Goal: Task Accomplishment & Management: Use online tool/utility

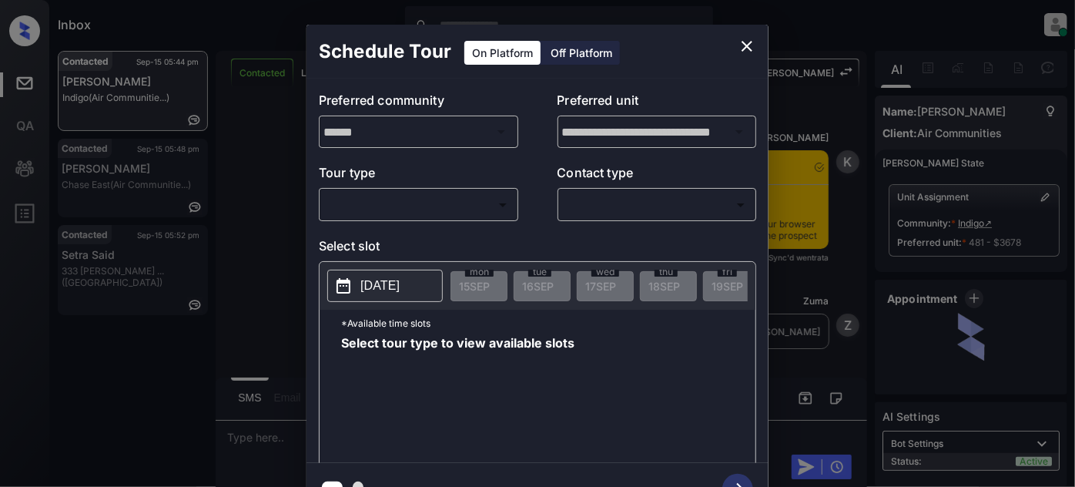
scroll to position [2384, 0]
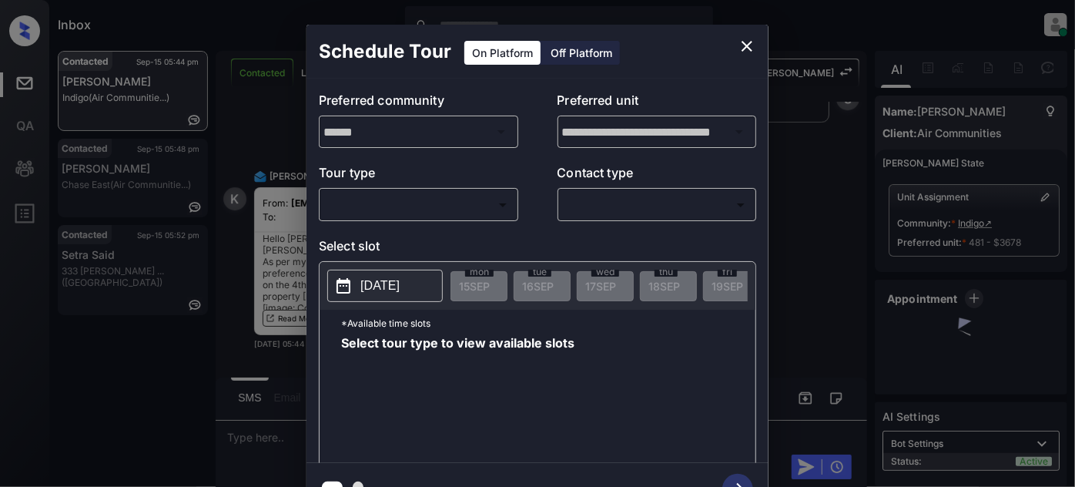
click at [376, 206] on body "Inbox Juan Carlos Manantan Online Set yourself offline Set yourself on break Pr…" at bounding box center [537, 243] width 1075 height 487
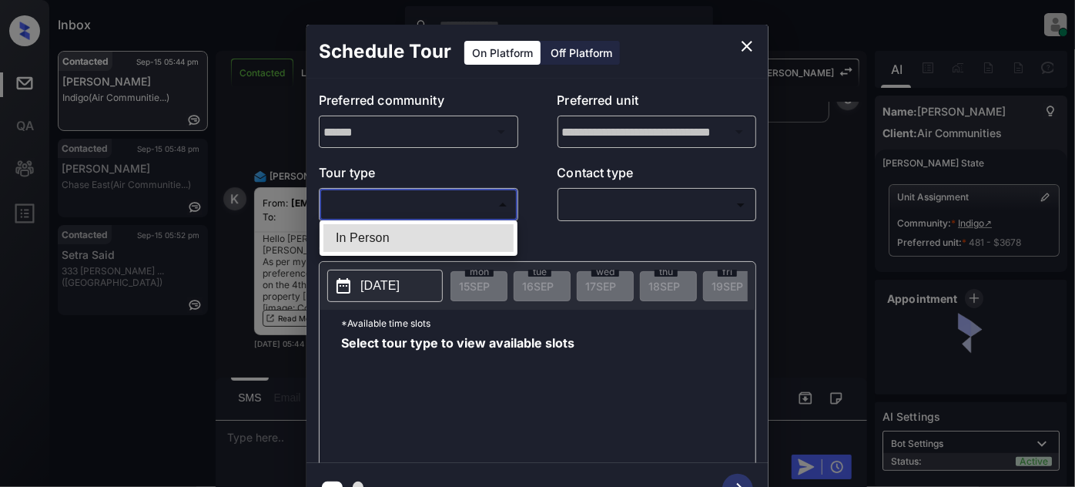
drag, startPoint x: 404, startPoint y: 240, endPoint x: 429, endPoint y: 237, distance: 25.5
click at [404, 238] on li "In Person" at bounding box center [418, 238] width 190 height 28
type input "********"
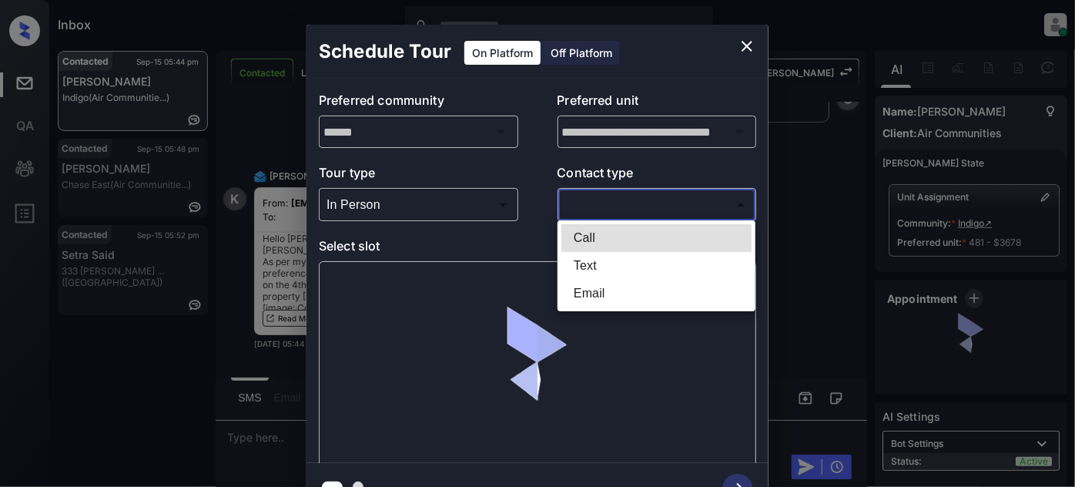
click at [642, 202] on body "Inbox Juan Carlos Manantan Online Set yourself offline Set yourself on break Pr…" at bounding box center [537, 243] width 1075 height 487
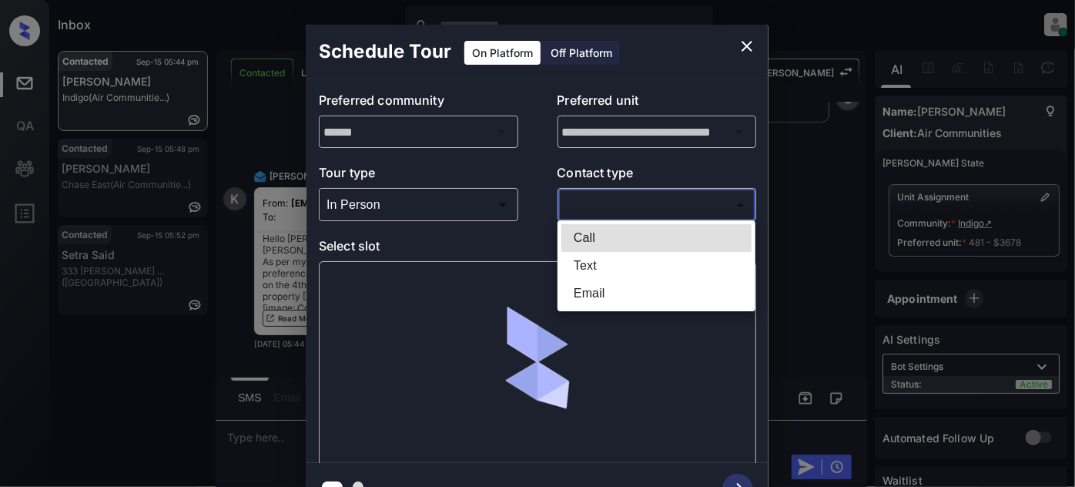
click at [612, 264] on li "Text" at bounding box center [656, 266] width 190 height 28
type input "****"
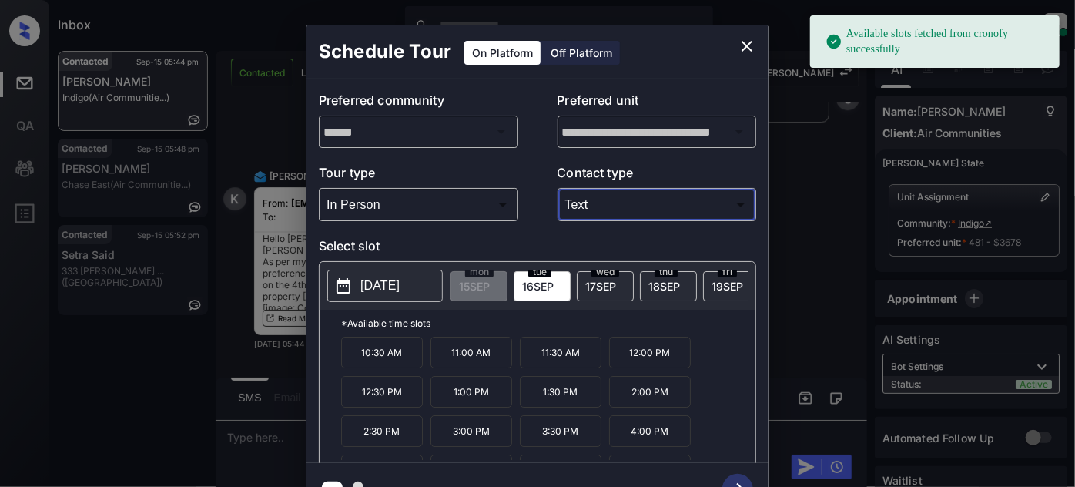
click at [367, 285] on p "[DATE]" at bounding box center [379, 286] width 39 height 18
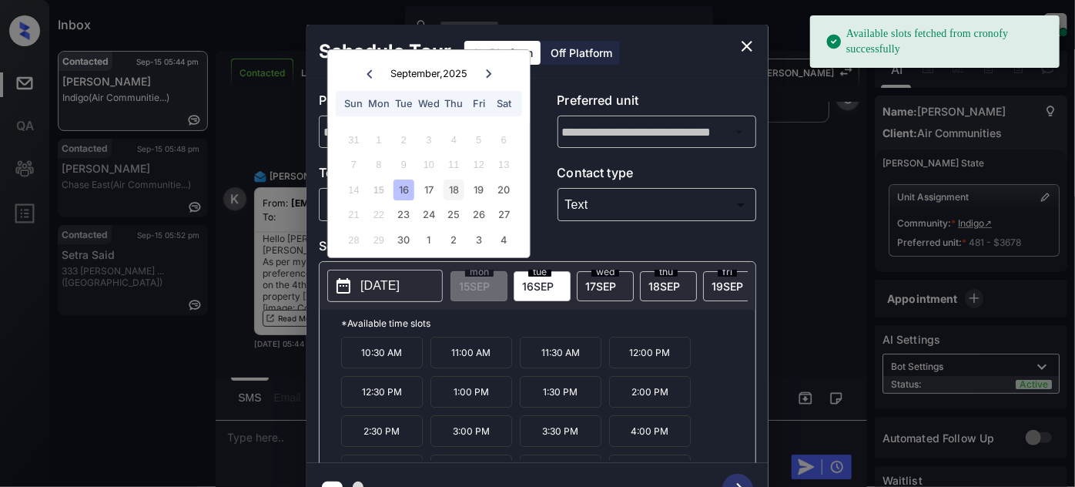
click at [458, 189] on div "18" at bounding box center [454, 189] width 21 height 21
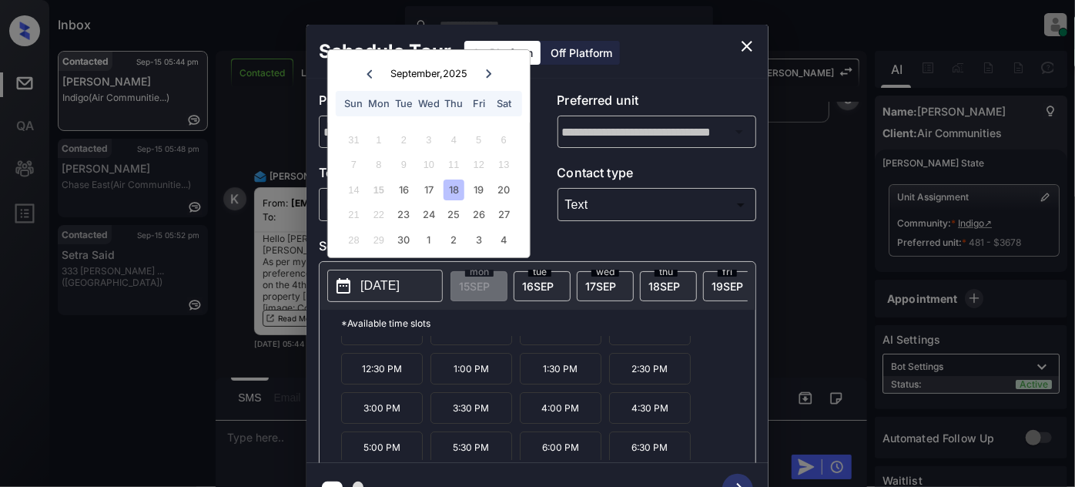
scroll to position [24, 0]
click at [670, 413] on p "4:30 PM" at bounding box center [650, 407] width 82 height 32
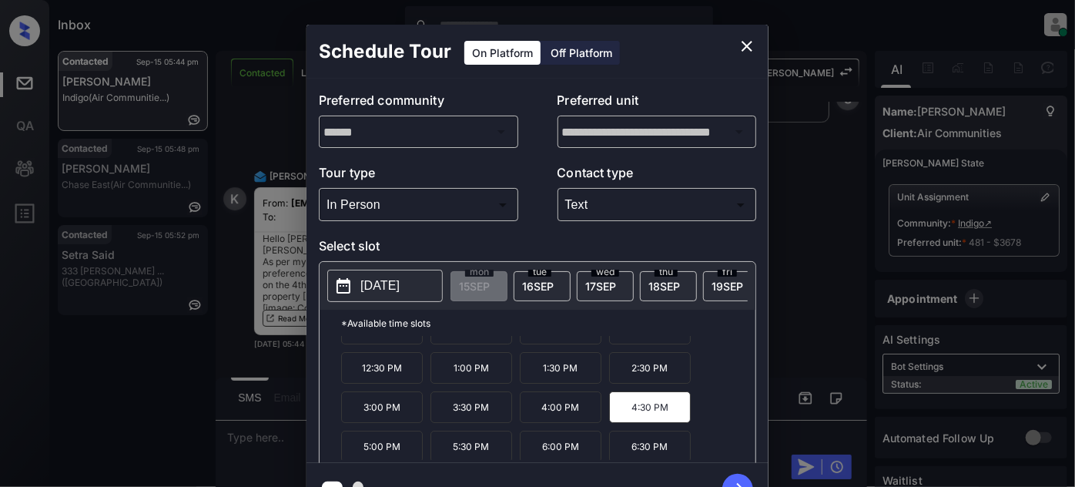
click at [741, 478] on icon "button" at bounding box center [737, 489] width 31 height 31
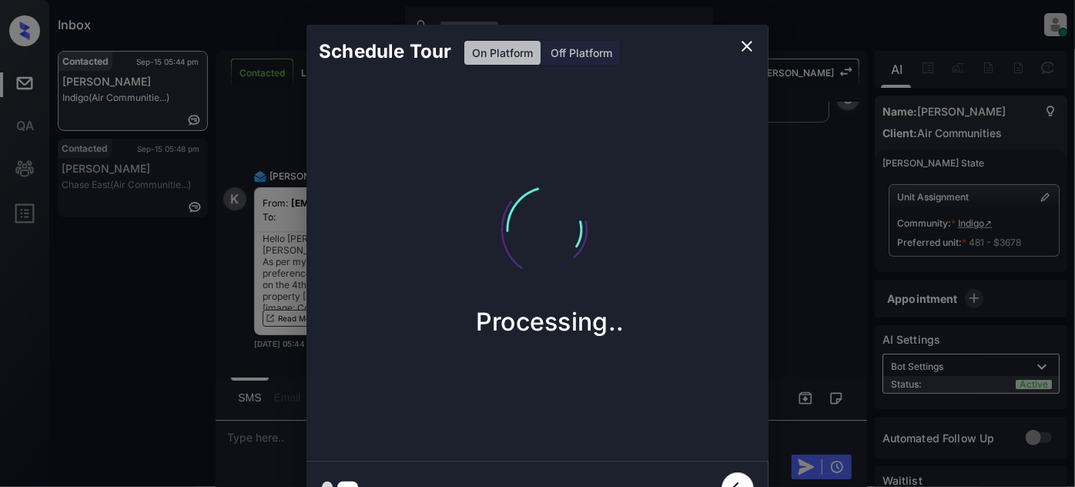
click at [749, 43] on icon "close" at bounding box center [747, 46] width 11 height 11
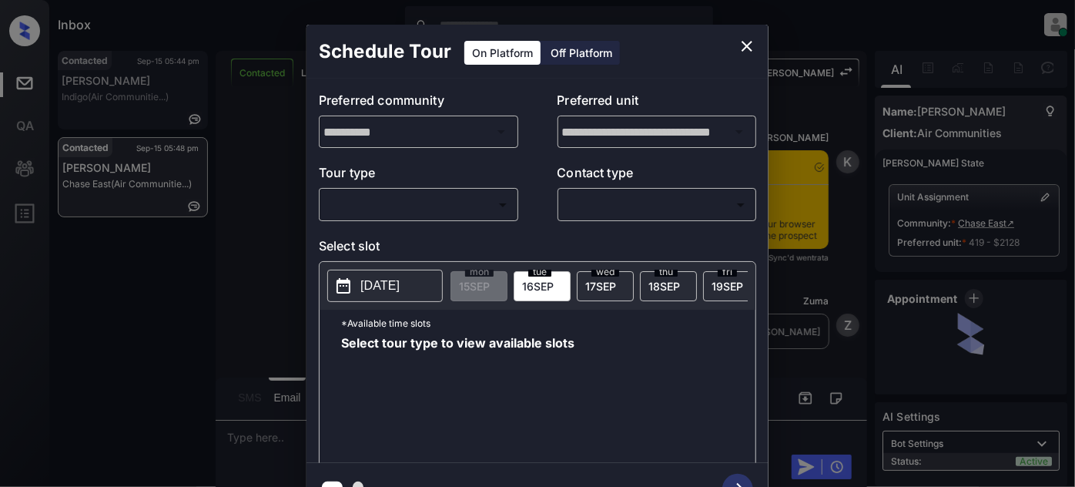
scroll to position [3839, 0]
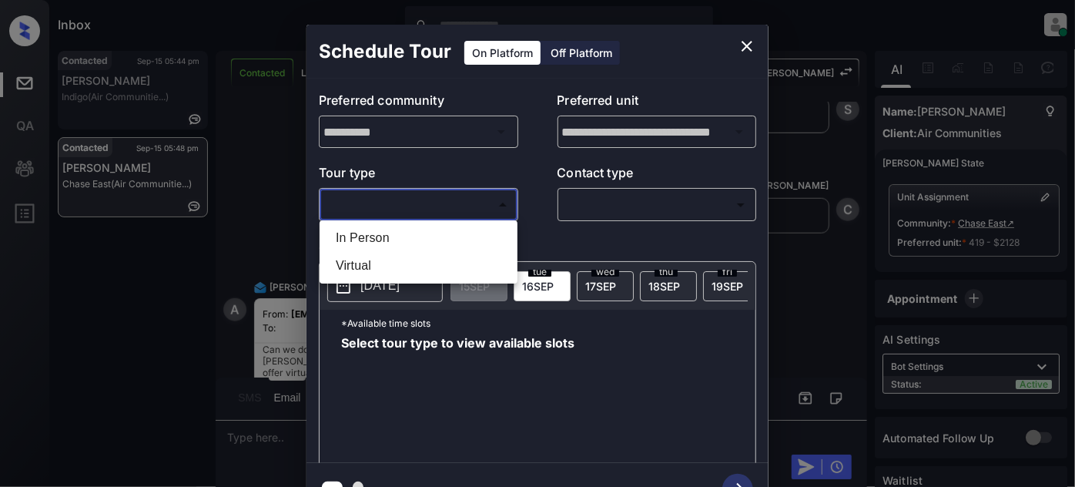
click at [454, 196] on body "Inbox [PERSON_NAME] Online Set yourself offline Set yourself on break Profile S…" at bounding box center [537, 243] width 1075 height 487
click at [422, 237] on li "In Person" at bounding box center [418, 238] width 190 height 28
type input "********"
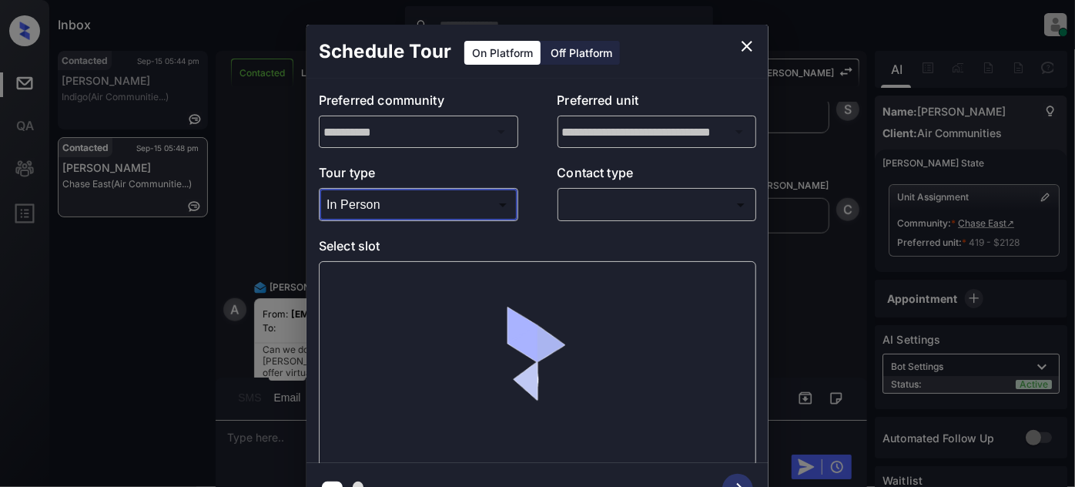
click at [622, 206] on body "Inbox [PERSON_NAME] Online Set yourself offline Set yourself on break Profile S…" at bounding box center [537, 243] width 1075 height 487
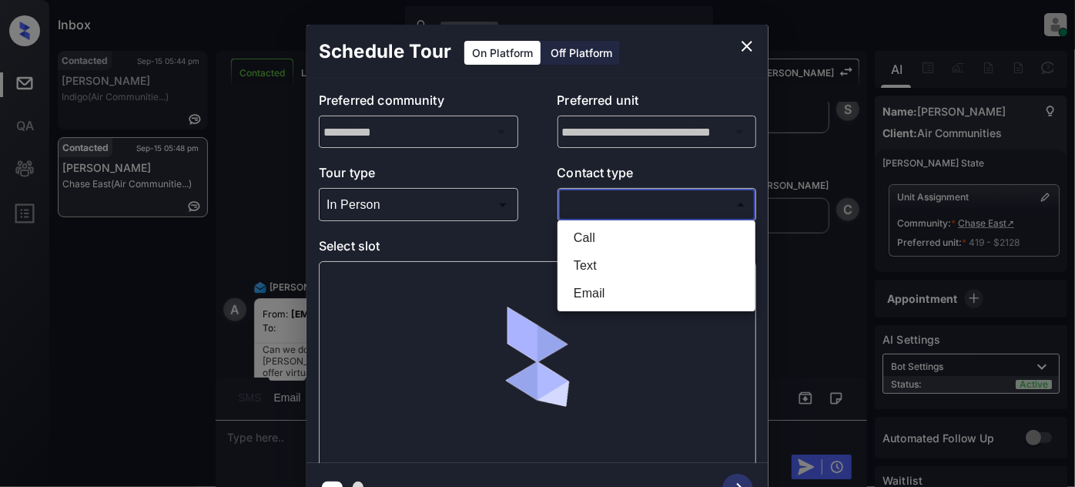
click at [597, 262] on li "Text" at bounding box center [656, 266] width 190 height 28
type input "****"
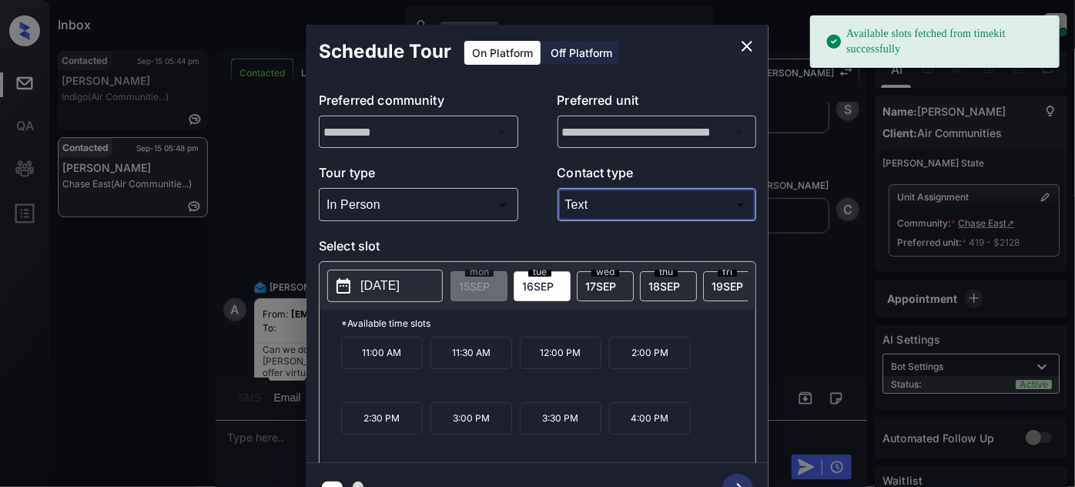
click at [380, 288] on p "[DATE]" at bounding box center [379, 286] width 39 height 18
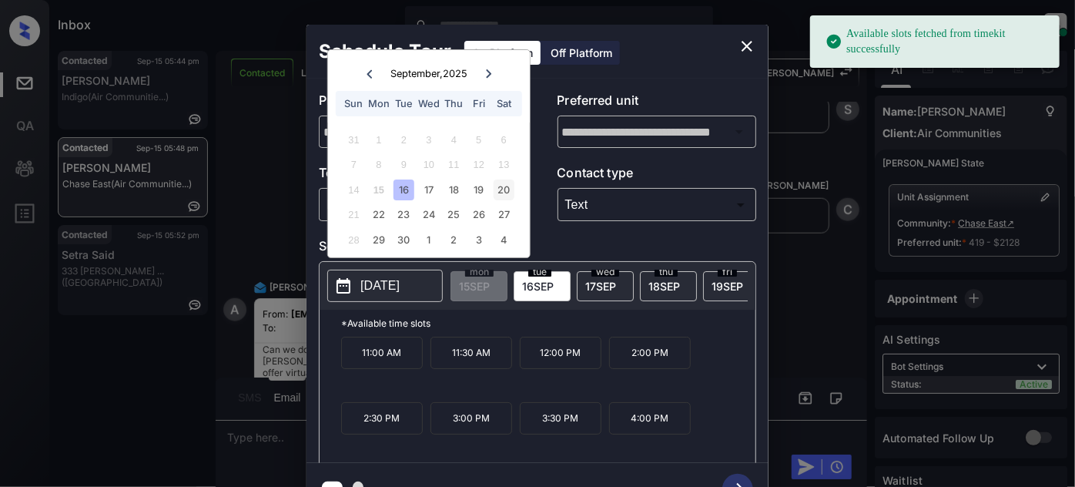
click at [503, 186] on div "20" at bounding box center [504, 189] width 21 height 21
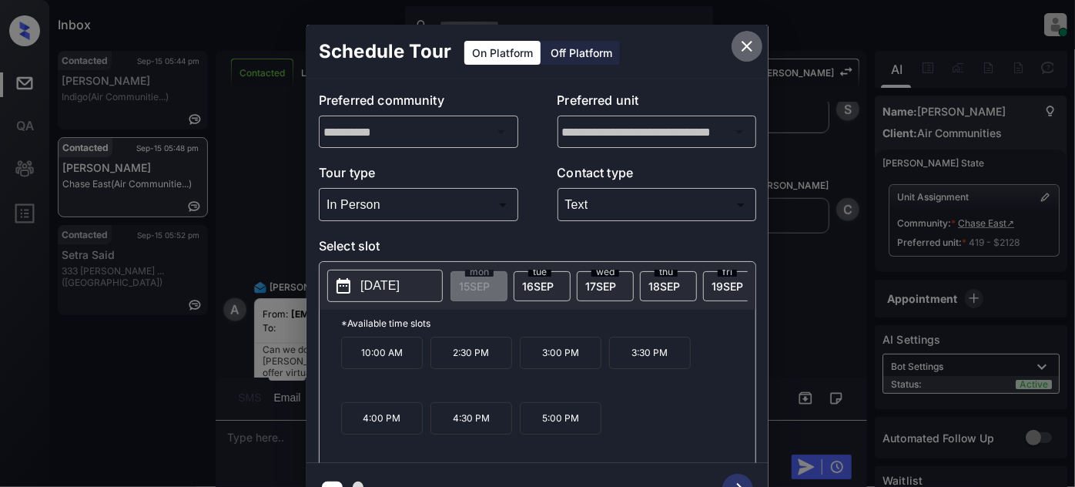
click at [750, 31] on button "close" at bounding box center [747, 46] width 31 height 31
